Goal: Navigation & Orientation: Understand site structure

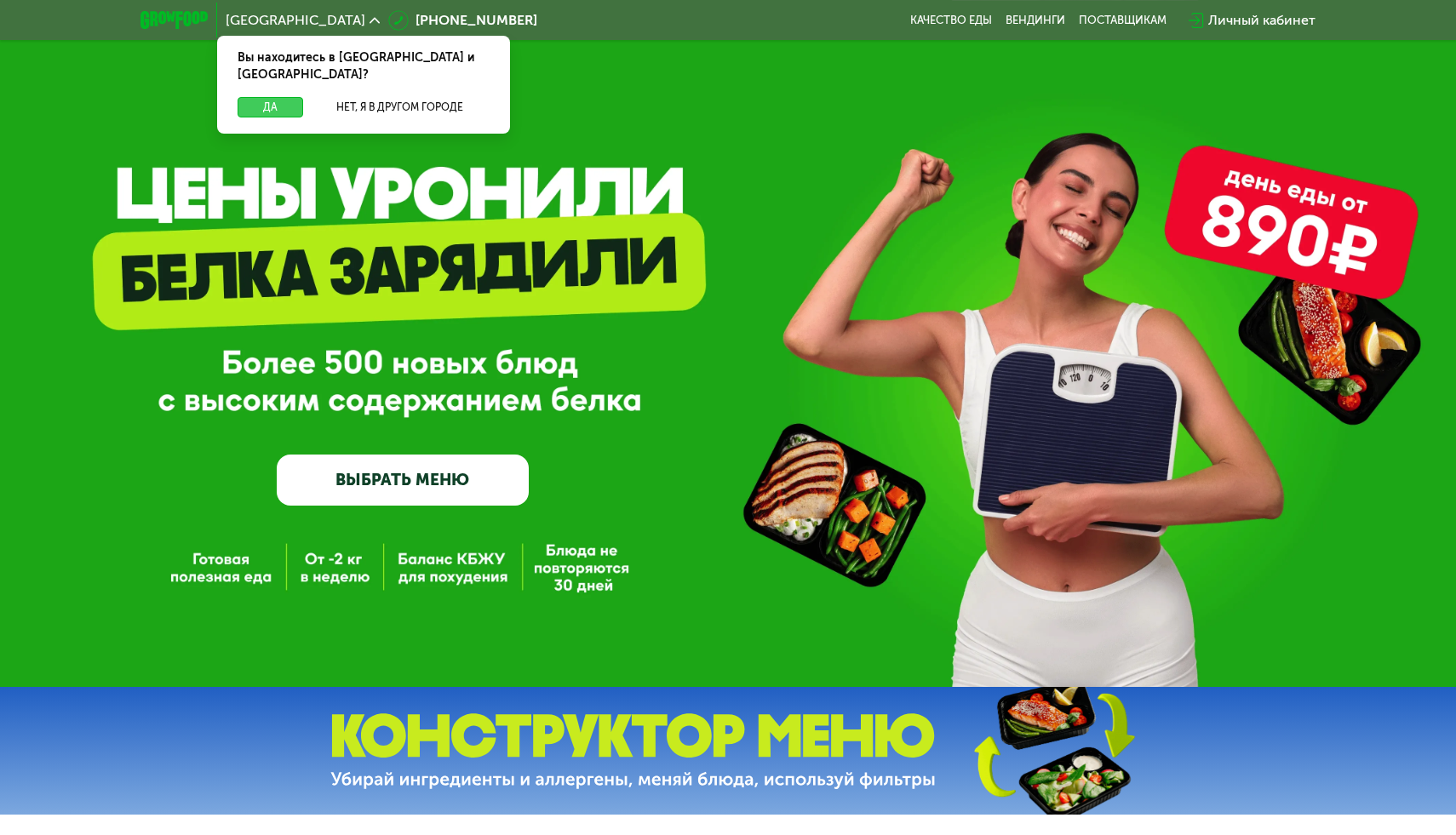
click at [278, 97] on button "Да" at bounding box center [270, 107] width 66 height 21
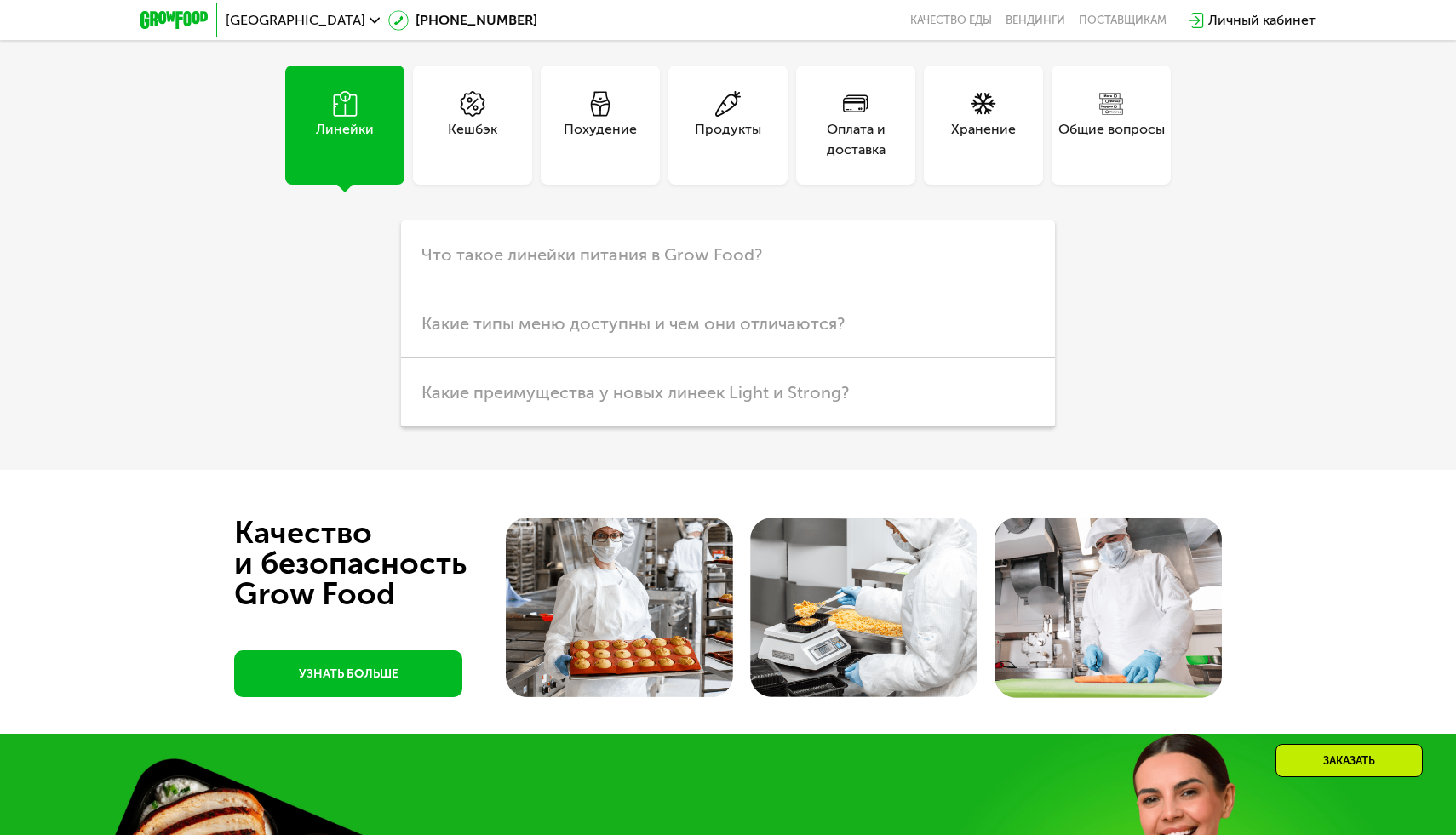
scroll to position [4258, 0]
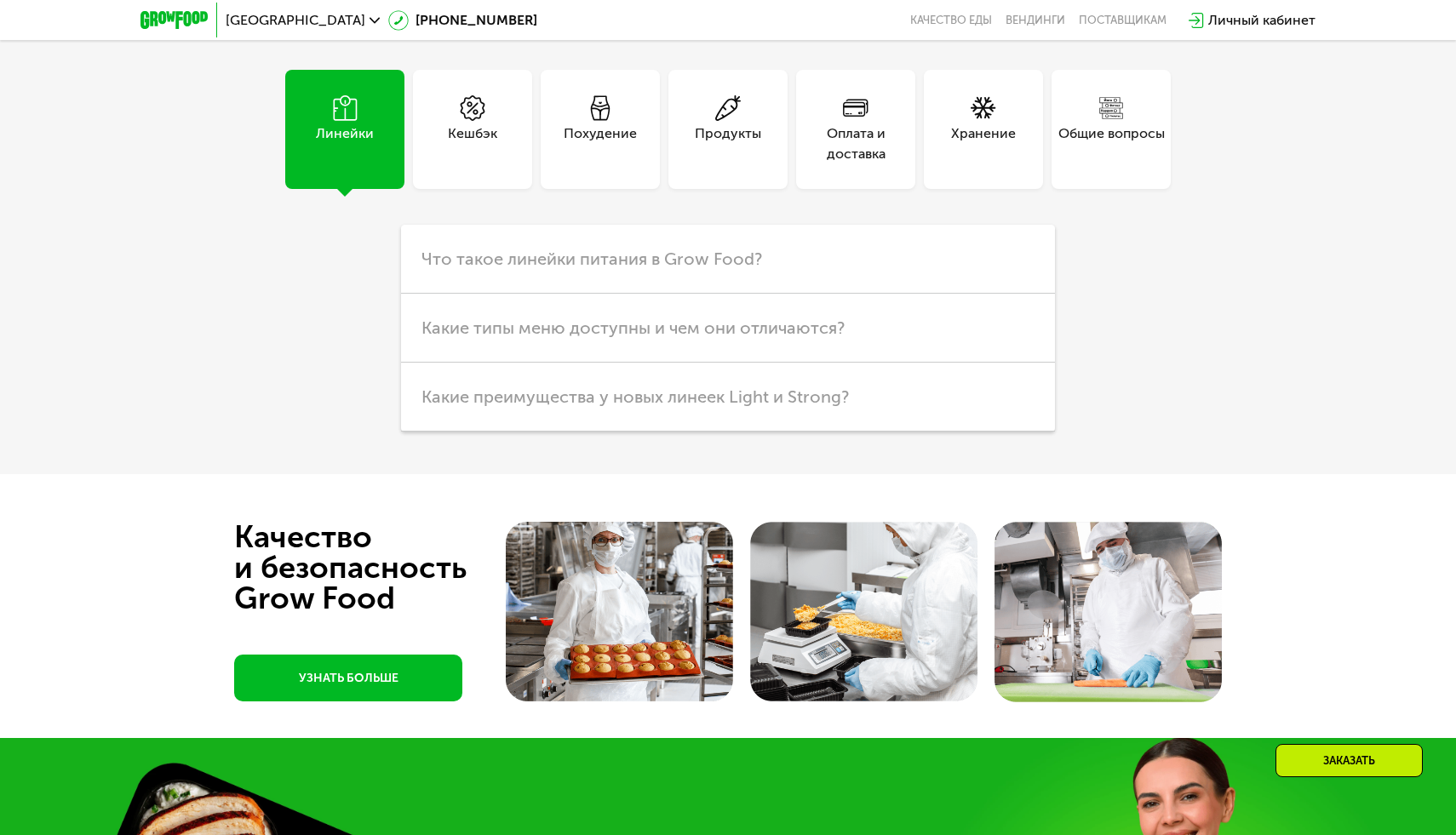
click at [515, 189] on div "Кешбэк" at bounding box center [472, 129] width 119 height 119
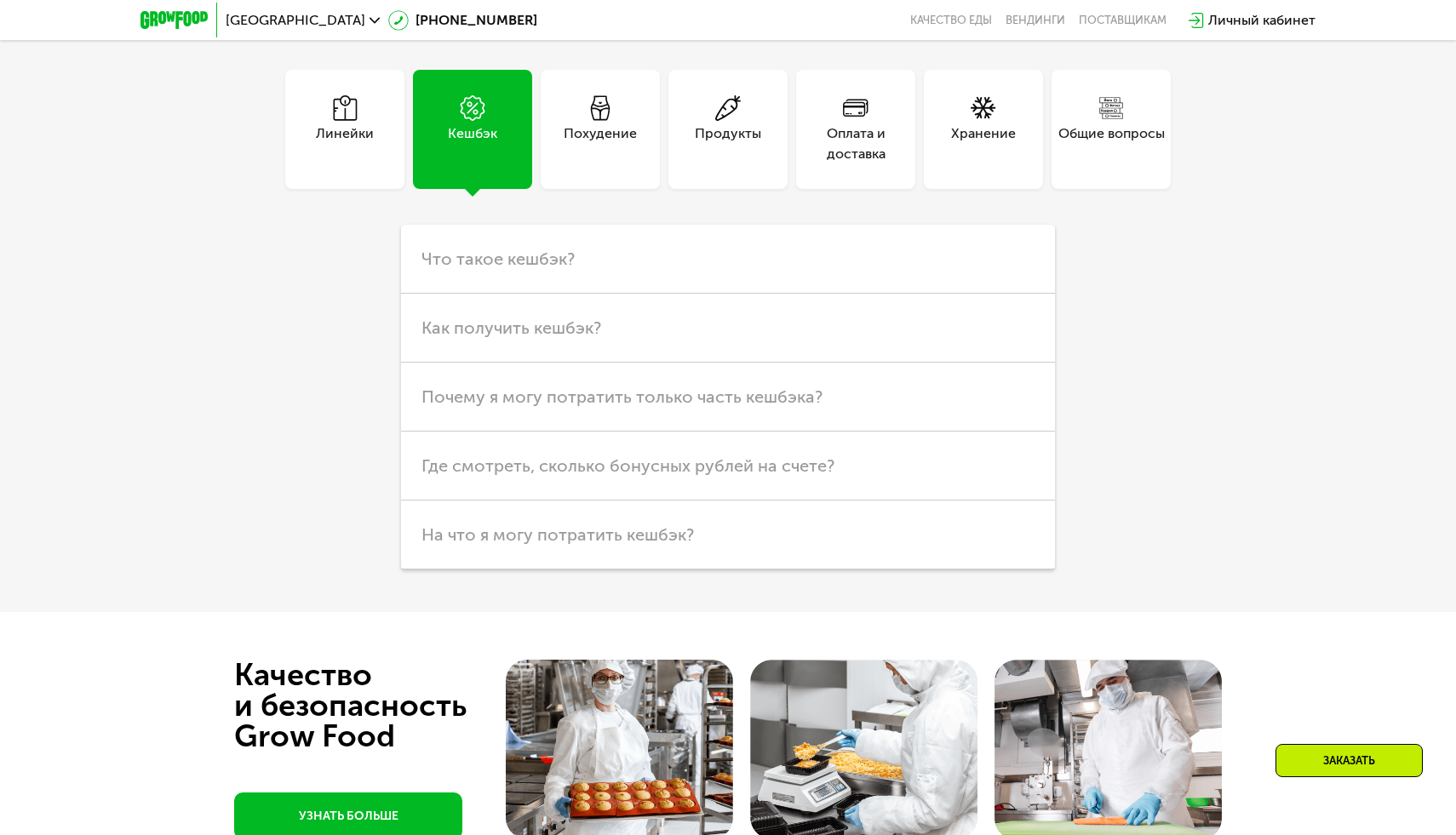
click at [592, 189] on div "Похудение" at bounding box center [600, 129] width 119 height 119
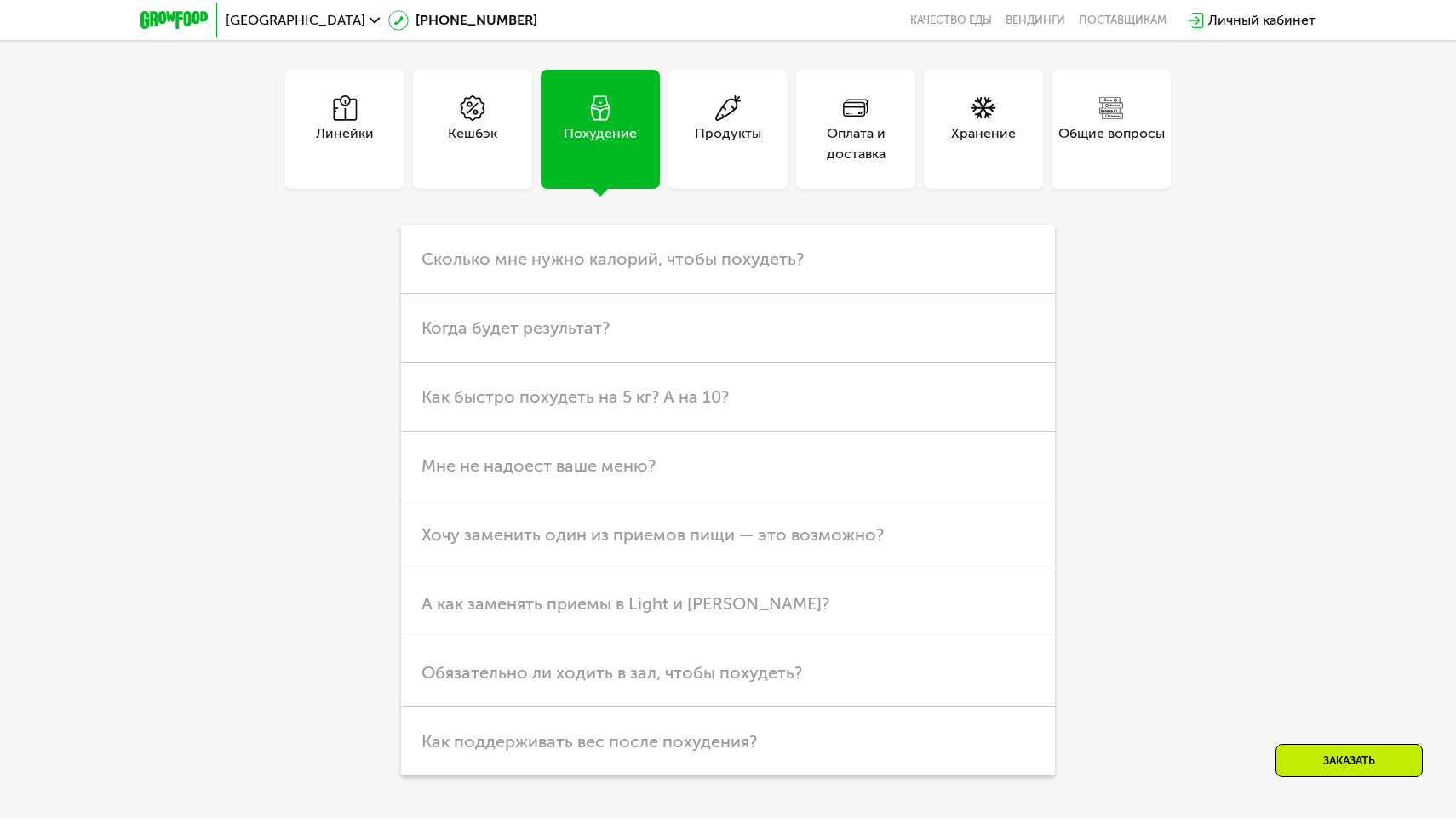
click at [707, 164] on div "Продукты" at bounding box center [728, 144] width 66 height 41
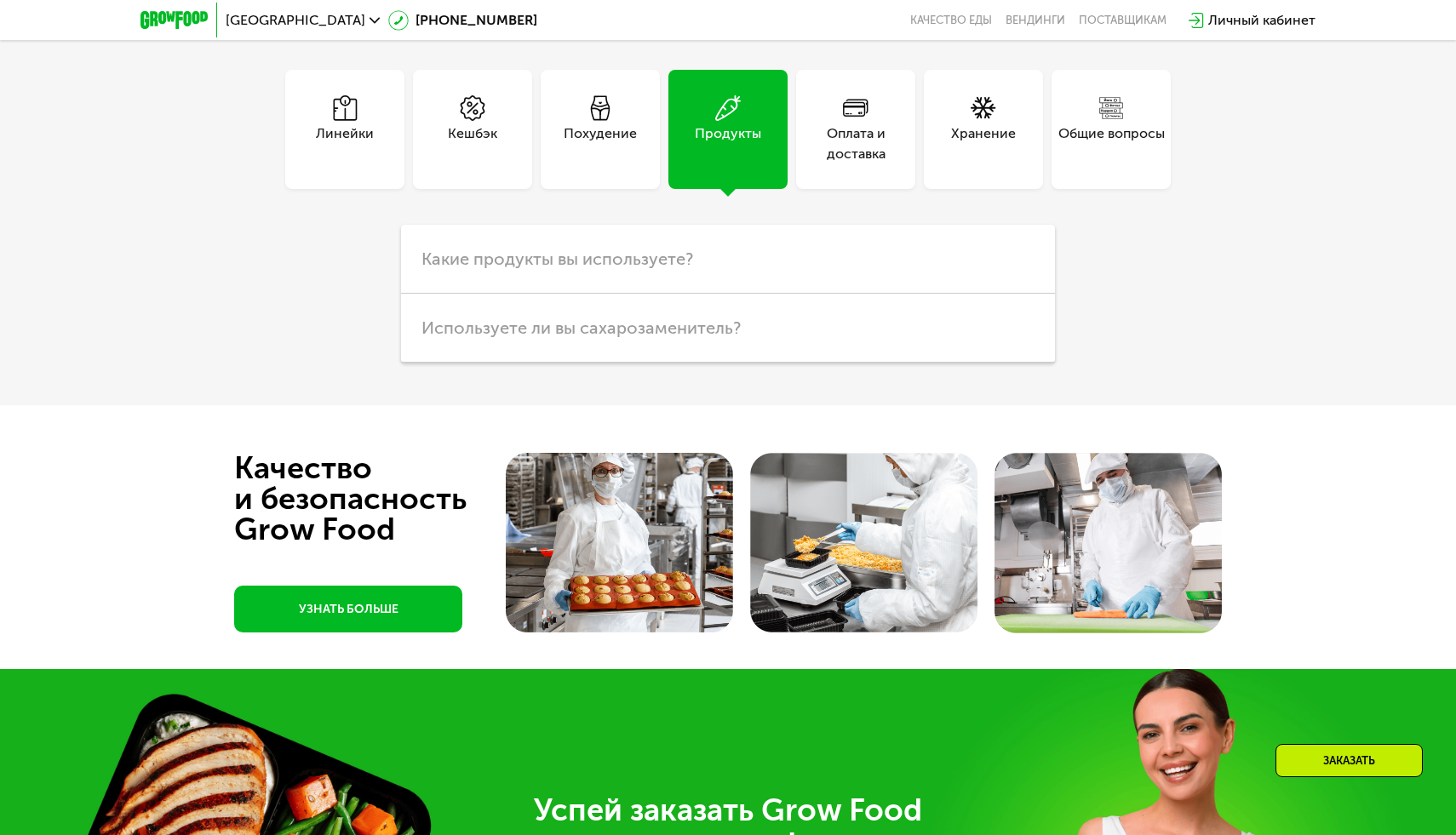
click at [840, 164] on div "Оплата и доставка" at bounding box center [855, 144] width 119 height 41
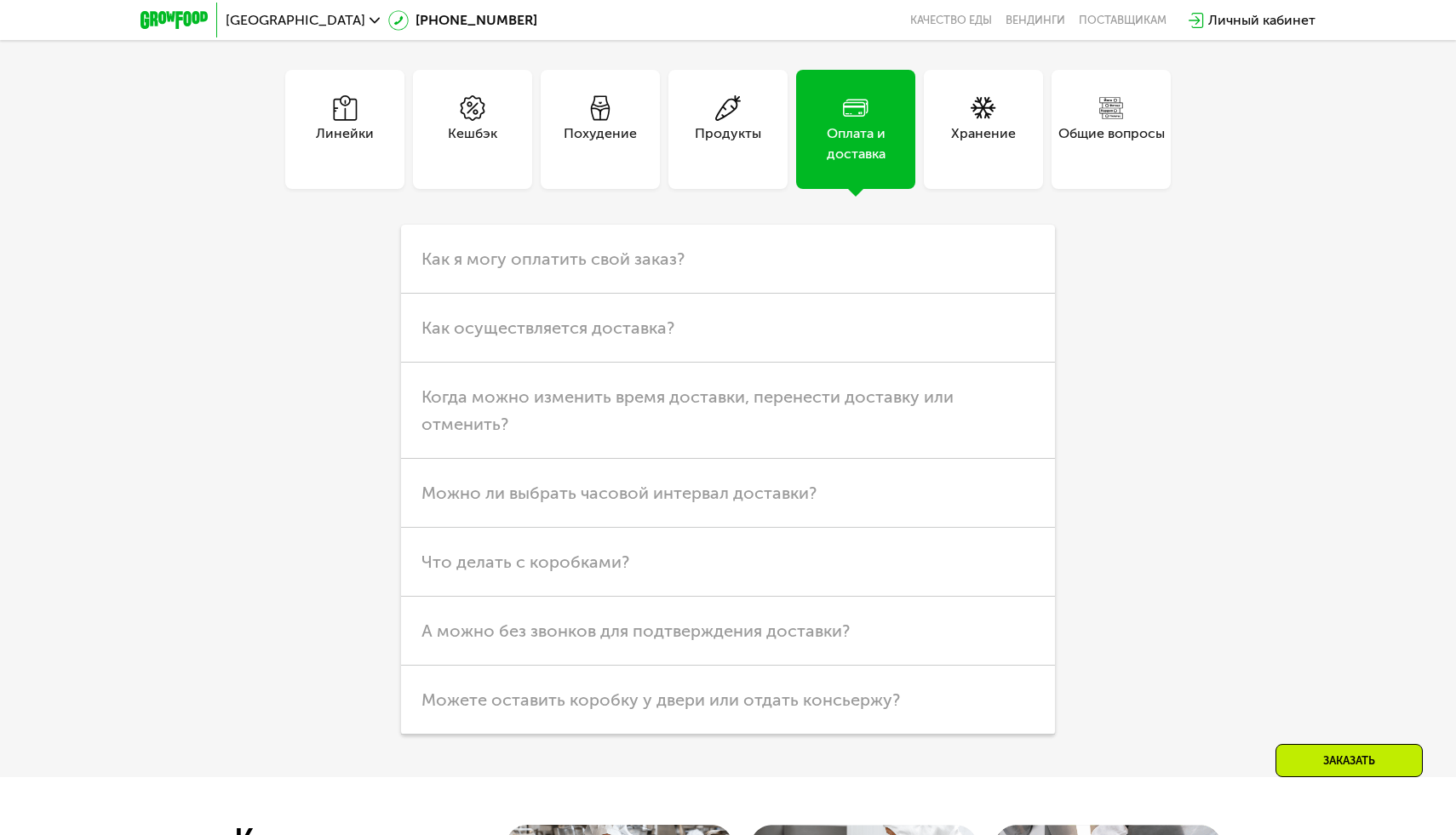
click at [985, 164] on div "Хранение" at bounding box center [983, 144] width 65 height 41
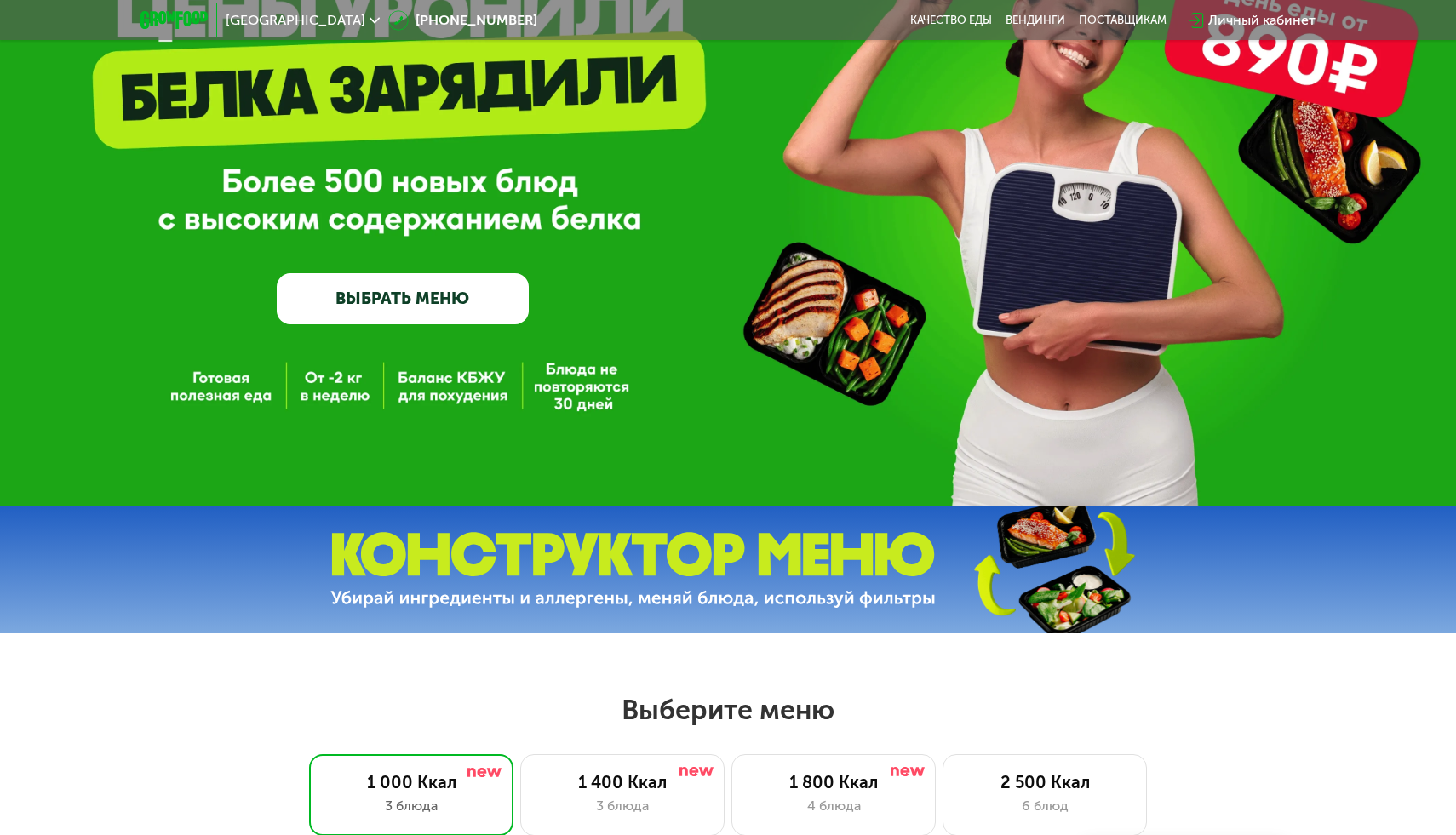
scroll to position [0, 0]
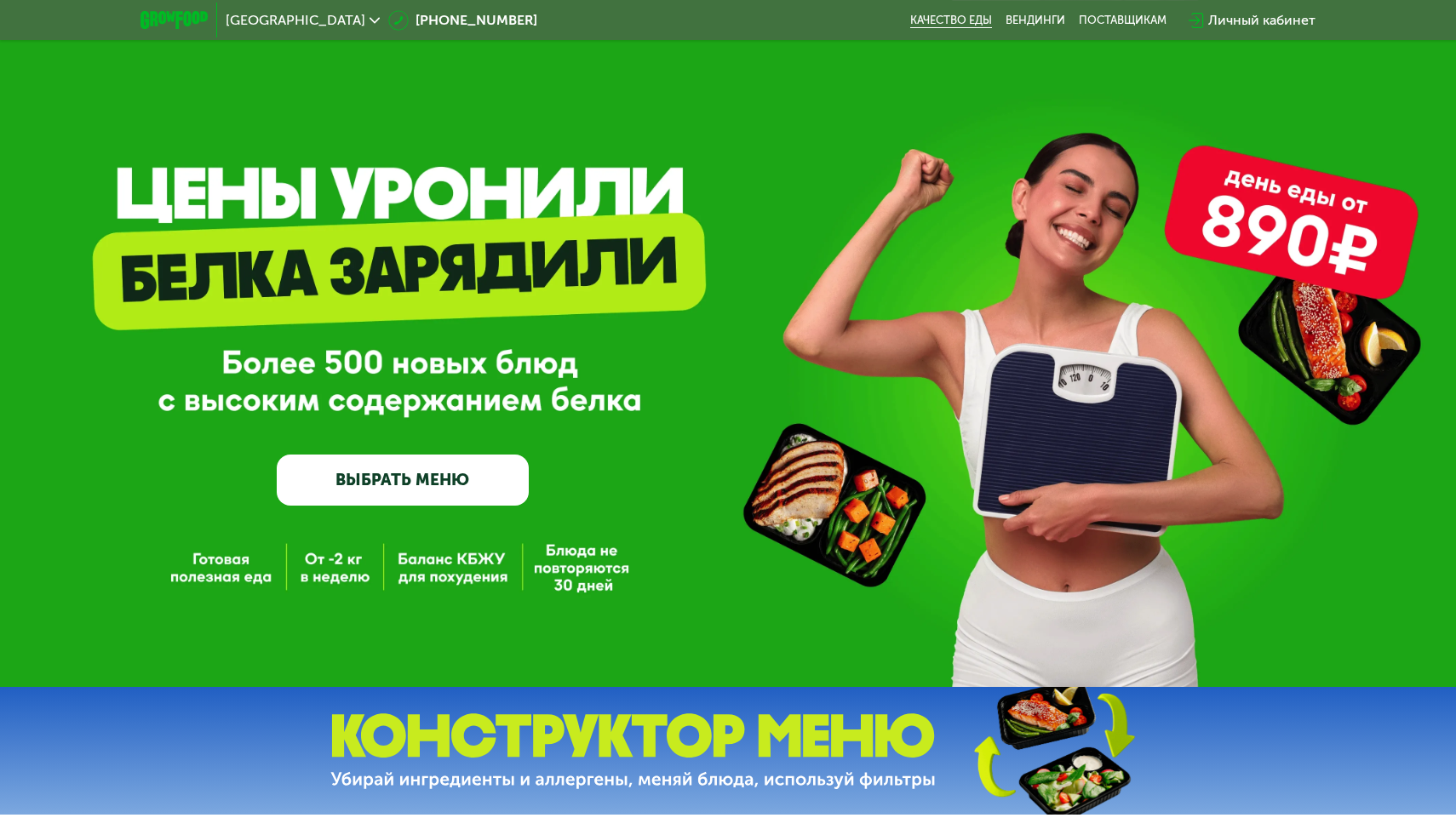
click at [960, 23] on link "Качество еды" at bounding box center [950, 21] width 82 height 14
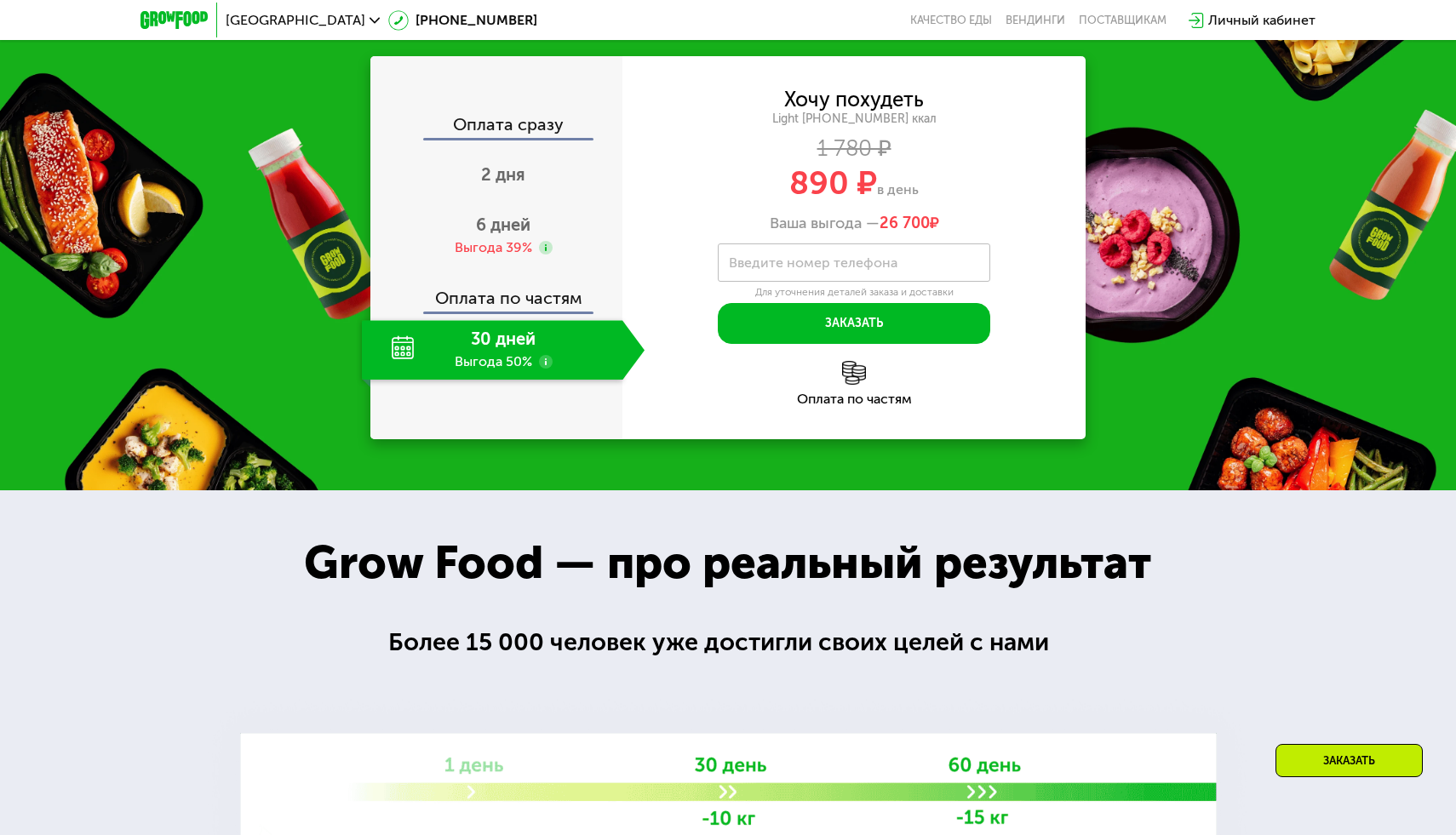
scroll to position [1705, 0]
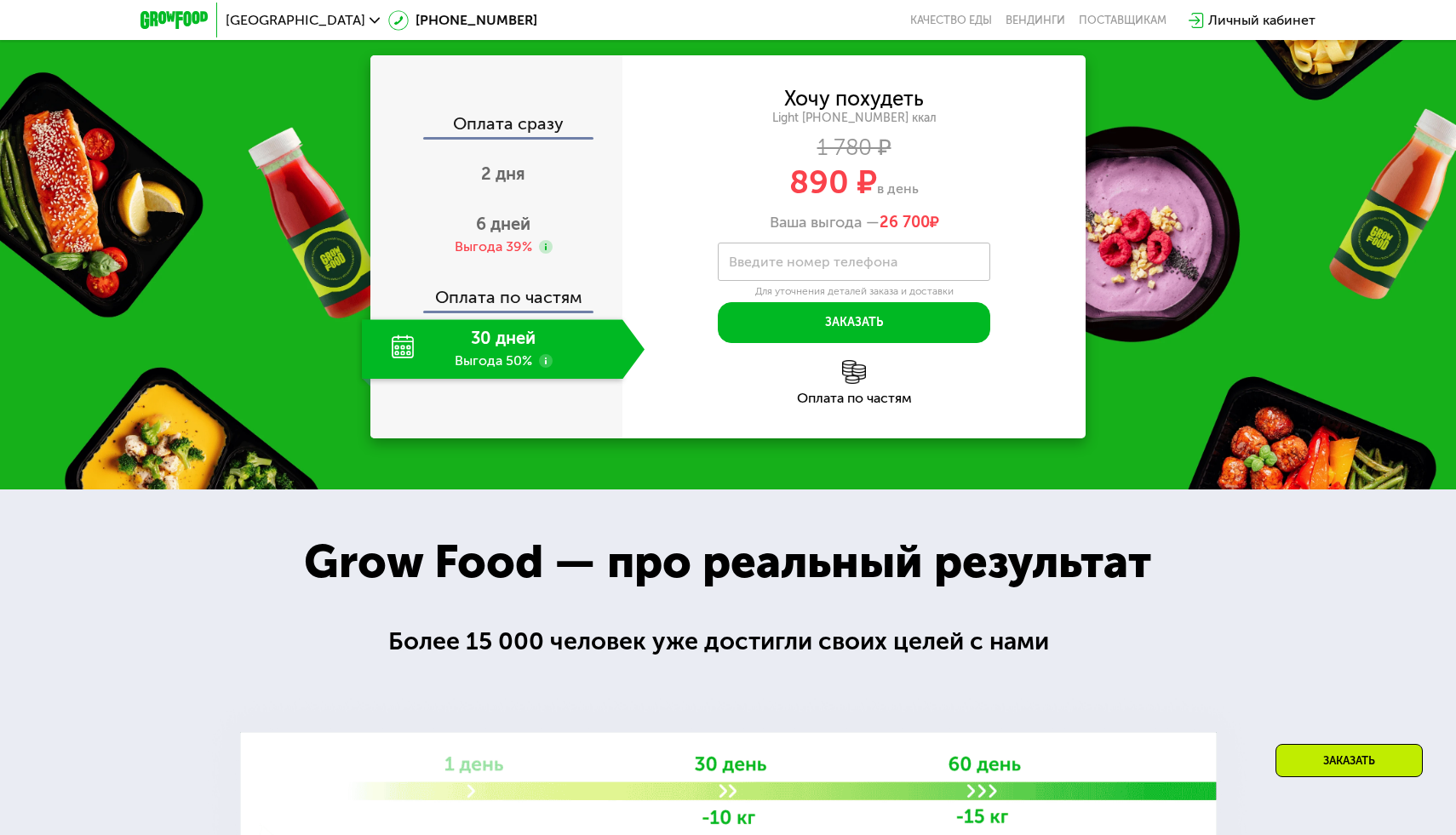
drag, startPoint x: 376, startPoint y: 161, endPoint x: 1115, endPoint y: 173, distance: 739.1
click at [1115, 30] on div "Закажи Grow Food, чтобы сохранять форму все лето!" at bounding box center [728, 13] width 1456 height 34
copy div "Закажи Grow Food, чтобы сохранять форму все лето!"
